Goal: Navigation & Orientation: Find specific page/section

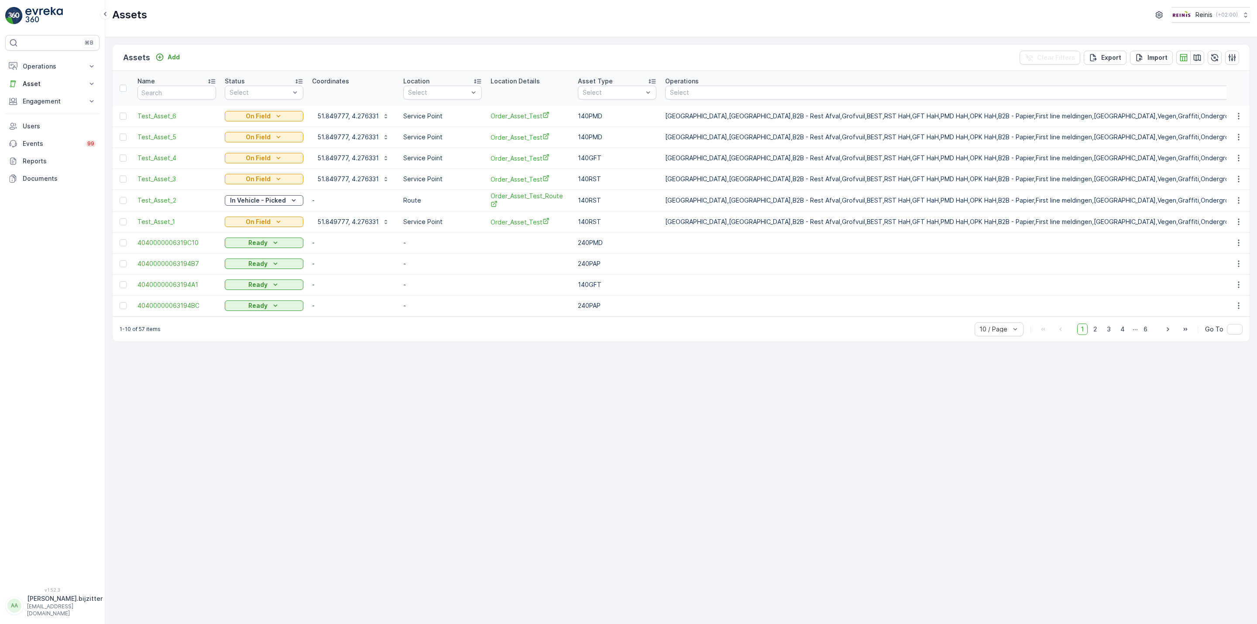
click at [336, 453] on div "Assets Add Clear Filters Export Import Name Status Select Coordinates Location …" at bounding box center [681, 330] width 1152 height 586
click at [305, 413] on div "Assets Add Clear Filters Export Import Name Status Select Coordinates Location …" at bounding box center [681, 330] width 1152 height 586
click at [33, 86] on p "Asset" at bounding box center [52, 83] width 59 height 9
click at [34, 100] on p "Assets" at bounding box center [32, 98] width 20 height 9
click at [32, 112] on p "Activities" at bounding box center [35, 110] width 27 height 9
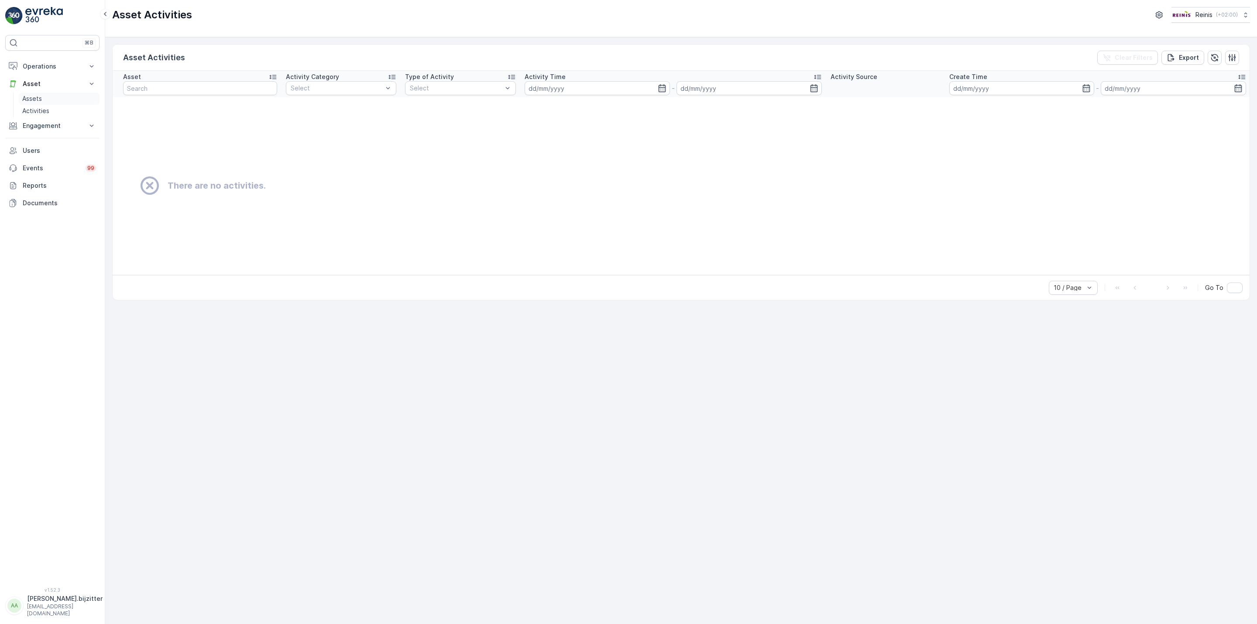
click at [33, 102] on p "Assets" at bounding box center [32, 98] width 20 height 9
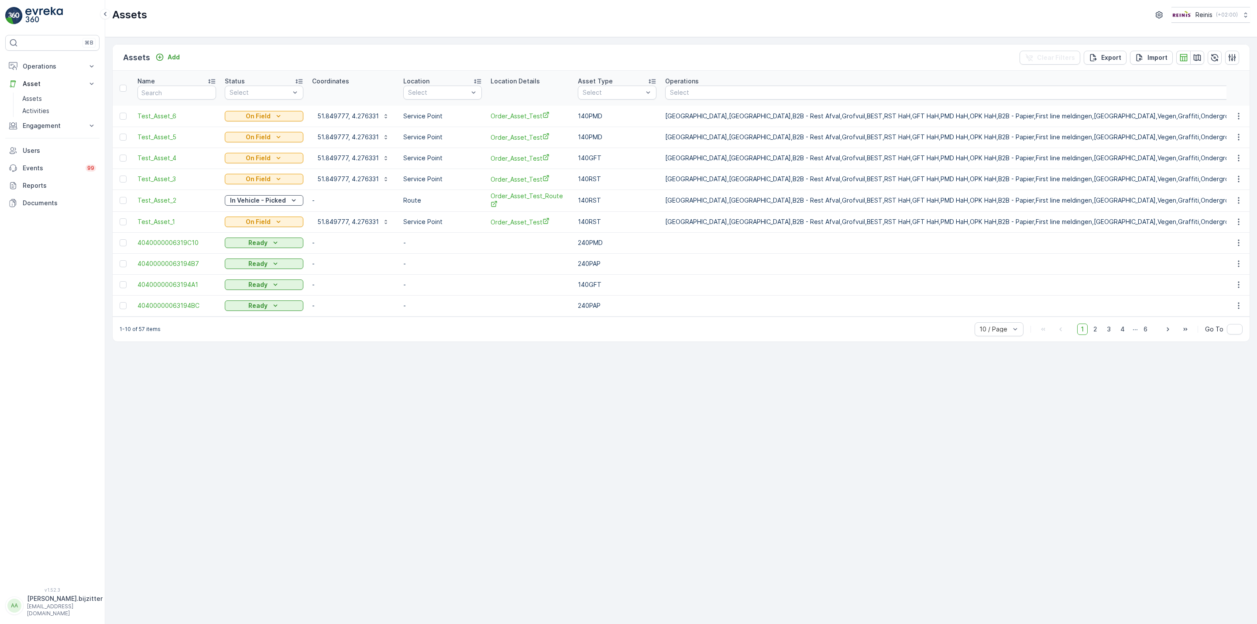
click at [221, 382] on div "Assets Add Clear Filters Export Import Name Status Select Coordinates Location …" at bounding box center [681, 330] width 1152 height 586
